Goal: Task Accomplishment & Management: Use online tool/utility

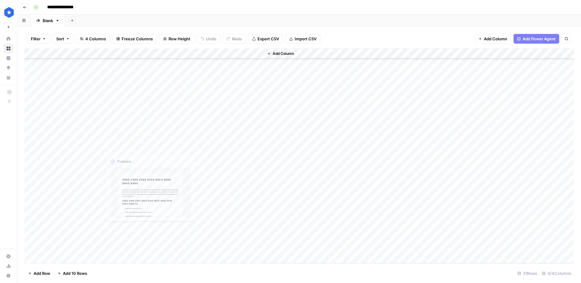
scroll to position [124, 0]
click at [238, 244] on div "Add Column" at bounding box center [299, 155] width 549 height 214
click at [226, 236] on div "Add Column" at bounding box center [299, 155] width 549 height 214
click at [256, 245] on div "Add Column" at bounding box center [299, 155] width 549 height 214
click at [60, 257] on div "Add Column" at bounding box center [299, 155] width 549 height 214
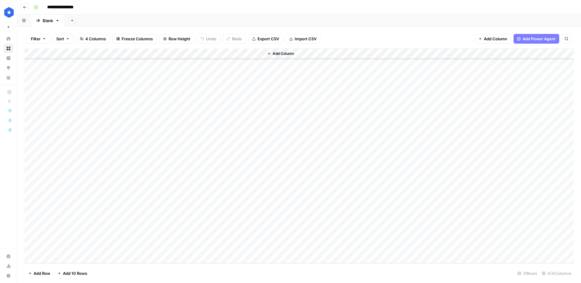
scroll to position [135, 0]
click at [65, 234] on div "Add Column" at bounding box center [299, 155] width 549 height 214
click at [65, 247] on div "Add Column" at bounding box center [299, 155] width 549 height 214
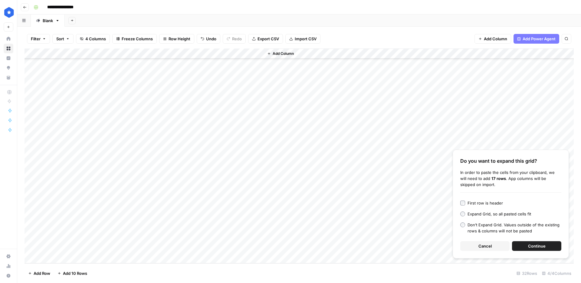
click at [540, 247] on span "Continue" at bounding box center [537, 246] width 18 height 6
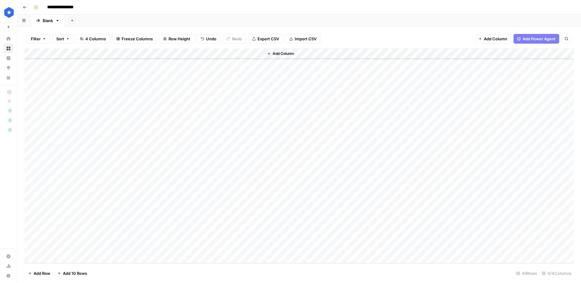
click at [132, 75] on div "Add Column" at bounding box center [299, 155] width 549 height 214
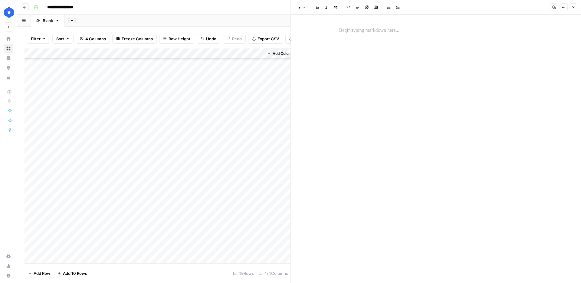
click at [352, 30] on p at bounding box center [436, 31] width 194 height 8
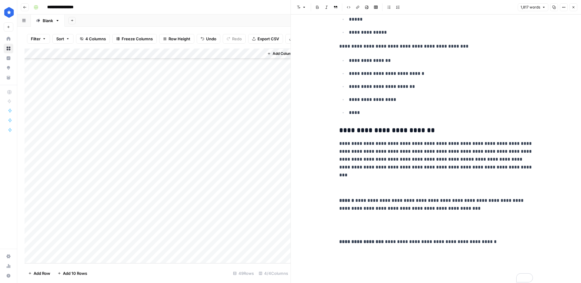
scroll to position [4699, 0]
click at [570, 9] on button "Close" at bounding box center [573, 7] width 8 height 8
